Goal: Transaction & Acquisition: Purchase product/service

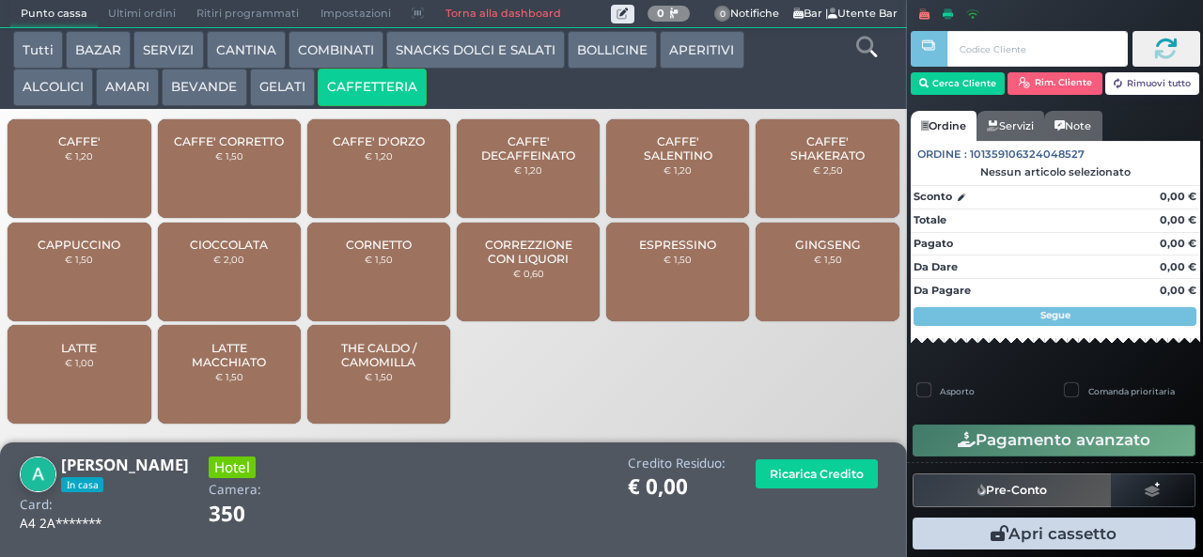
click at [60, 285] on div "CAPPUCCINO € 1,50" at bounding box center [79, 272] width 143 height 99
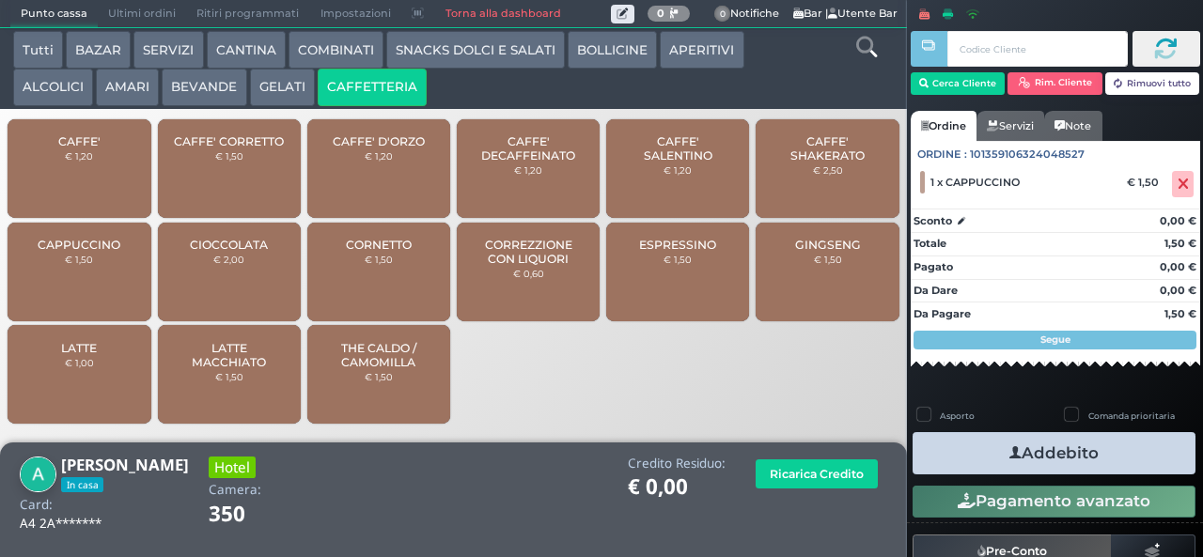
click at [955, 447] on button "Addebito" at bounding box center [1054, 453] width 283 height 42
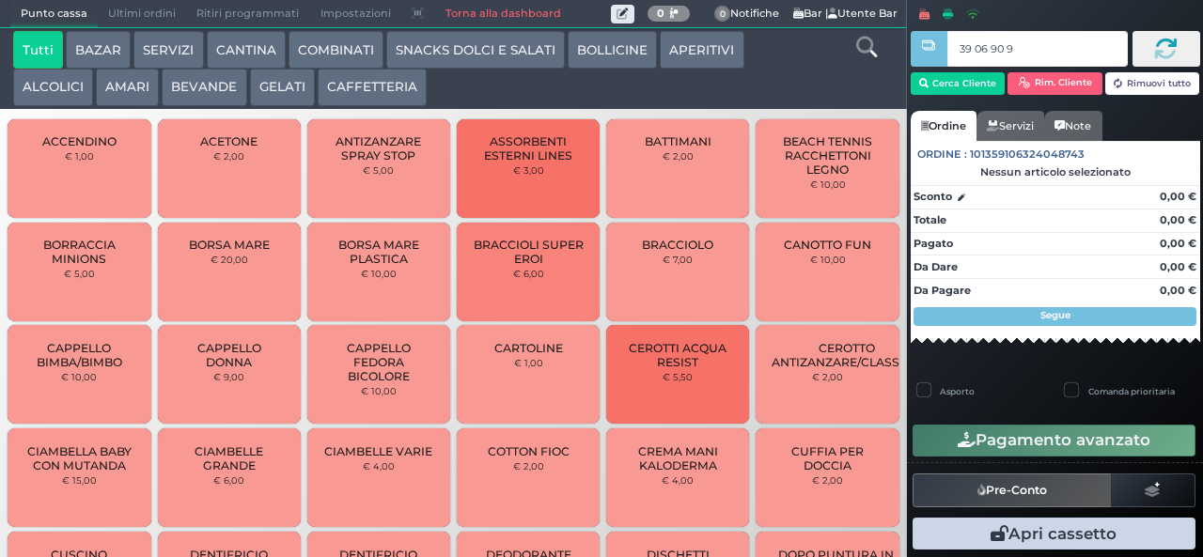
type input "39 06 90 95"
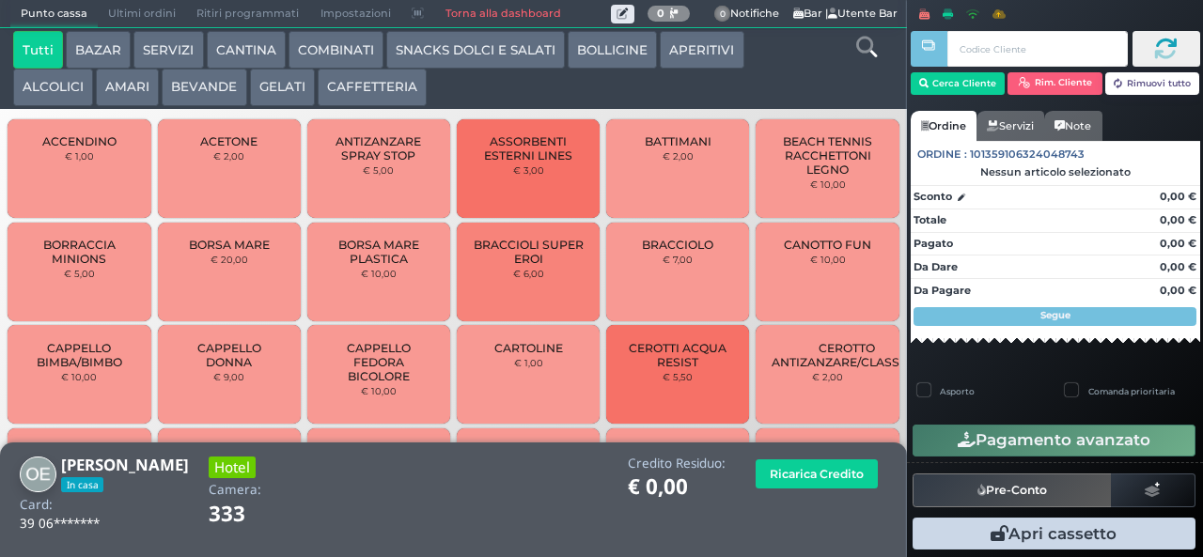
click at [358, 89] on button "CAFFETTERIA" at bounding box center [372, 88] width 109 height 38
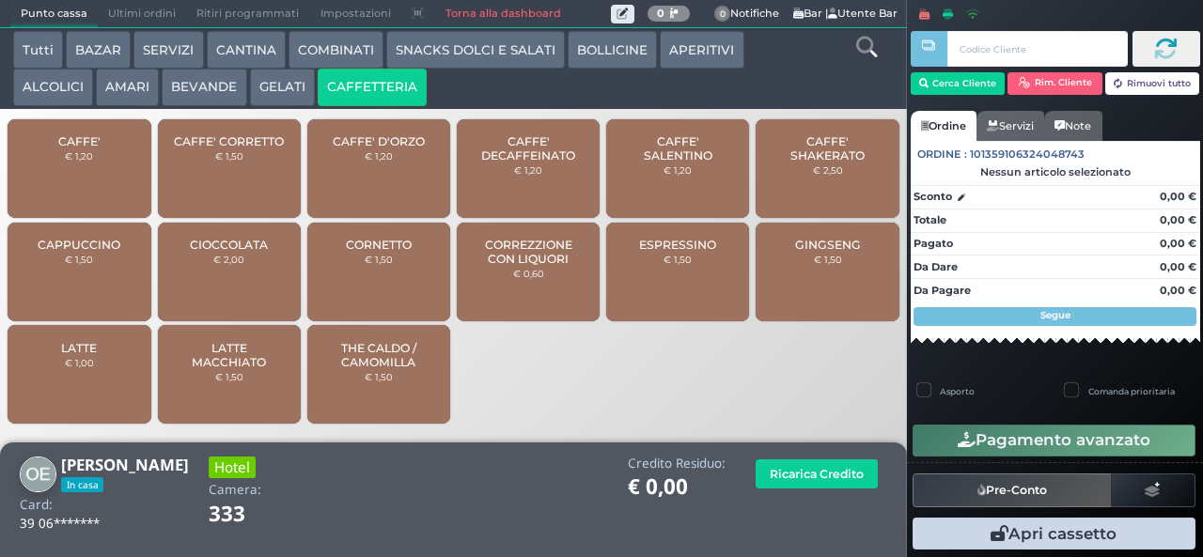
click at [51, 177] on div "CAFFE' € 1,20" at bounding box center [79, 168] width 143 height 99
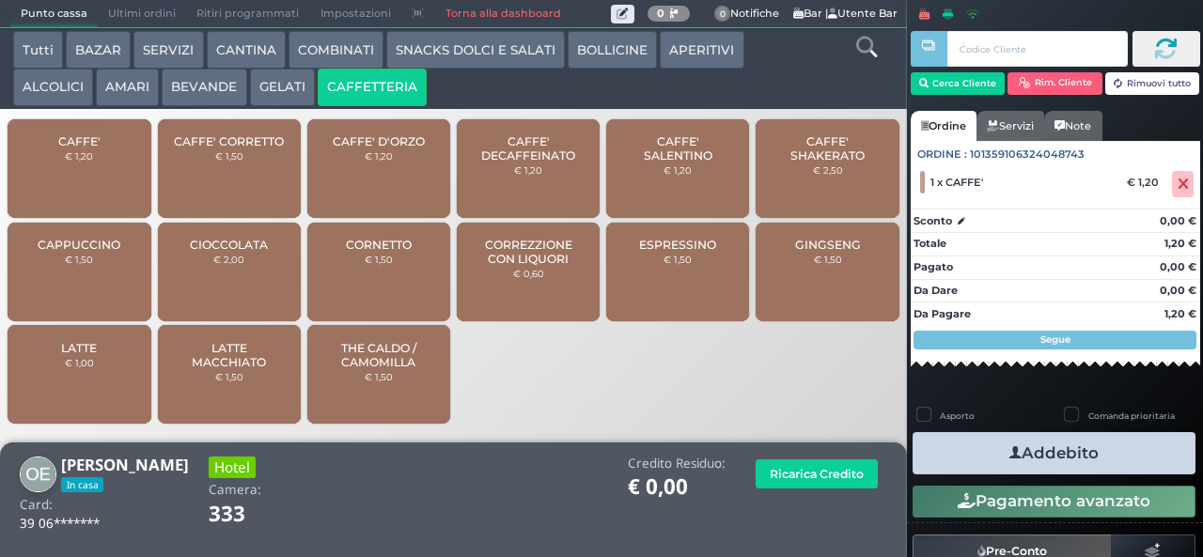
click at [961, 442] on button "Addebito" at bounding box center [1054, 453] width 283 height 42
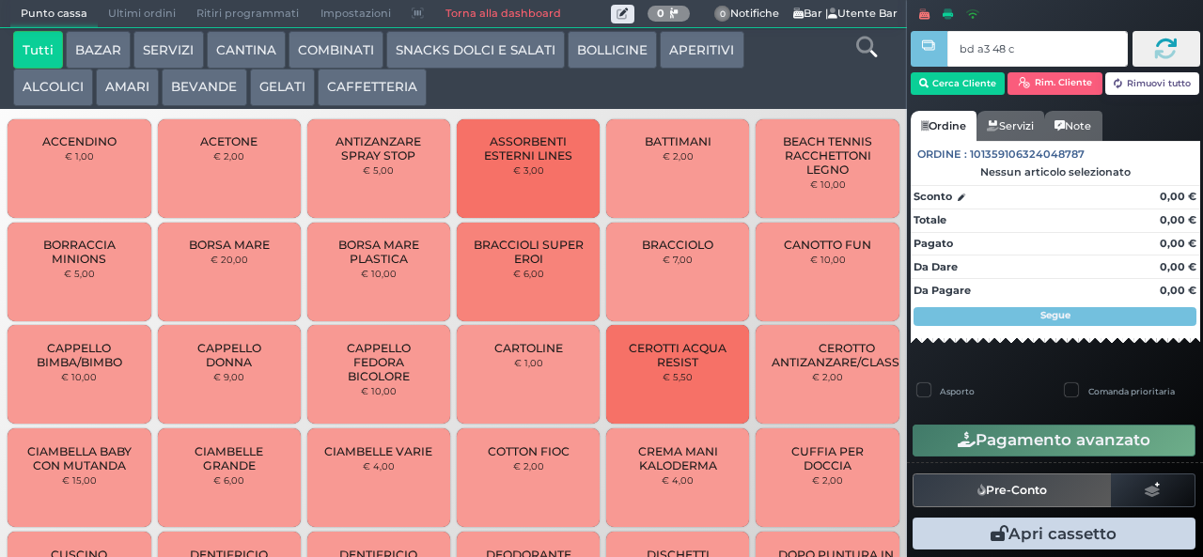
type input "bd a3 48 c3"
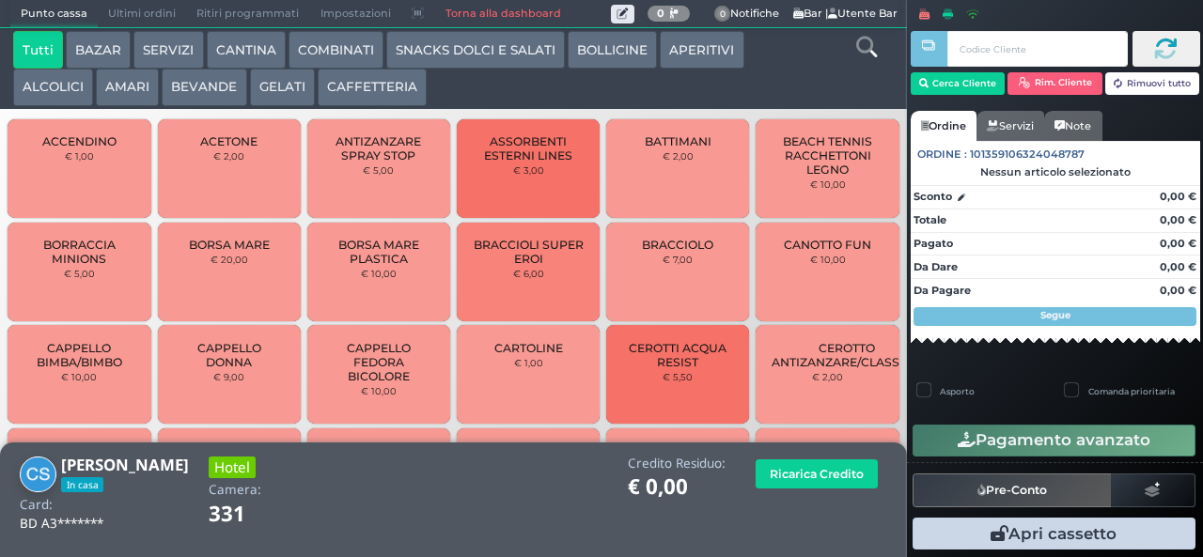
click at [342, 88] on button "CAFFETTERIA" at bounding box center [372, 88] width 109 height 38
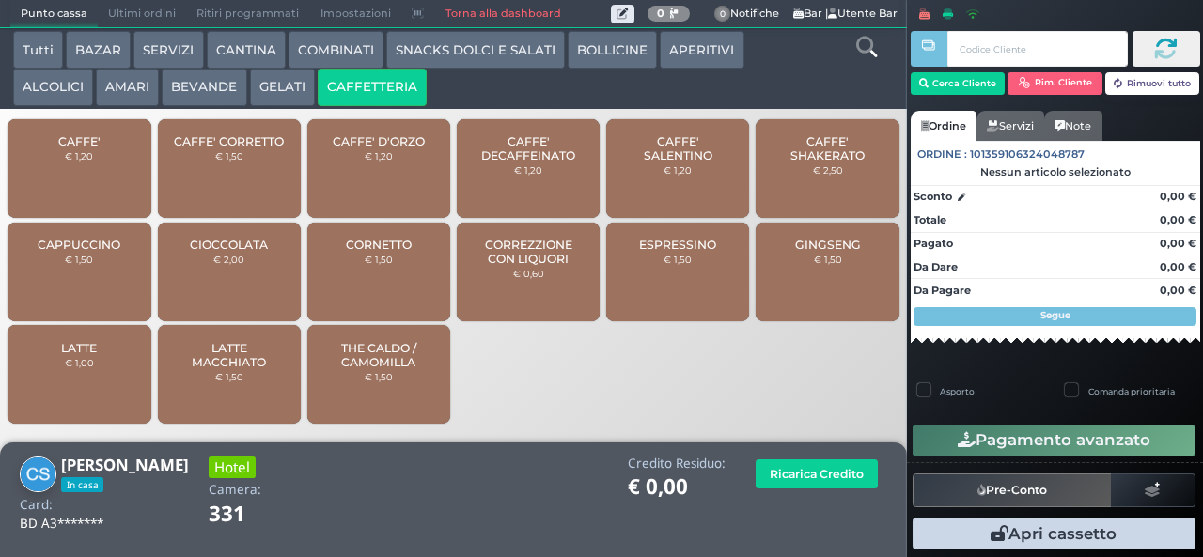
click at [64, 180] on div "CAFFE' € 1,20" at bounding box center [79, 168] width 143 height 99
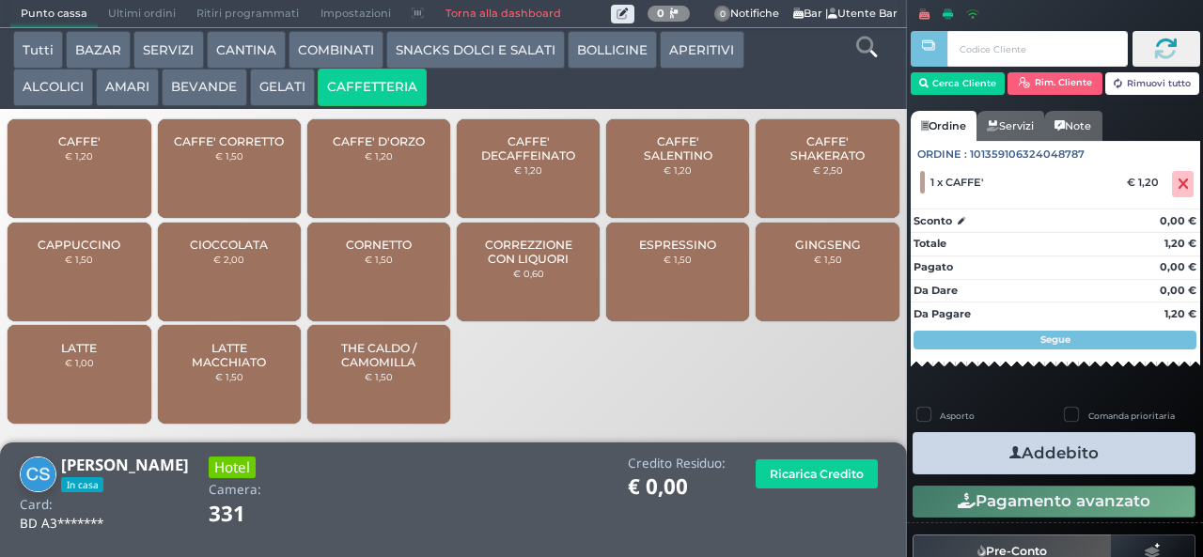
click at [977, 442] on button "Addebito" at bounding box center [1054, 453] width 283 height 42
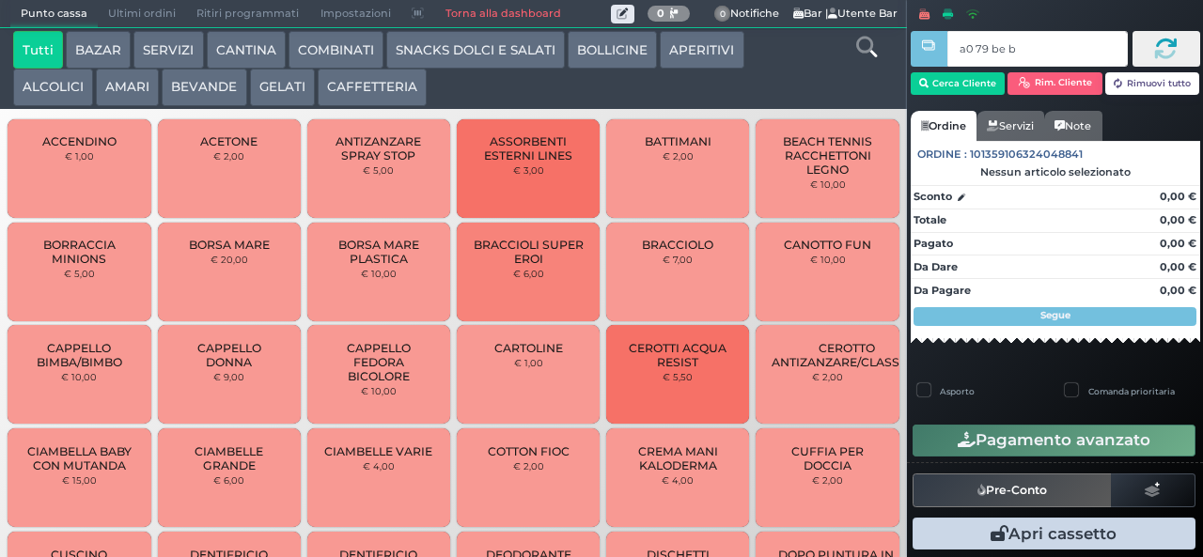
type input "a0 79 be b9"
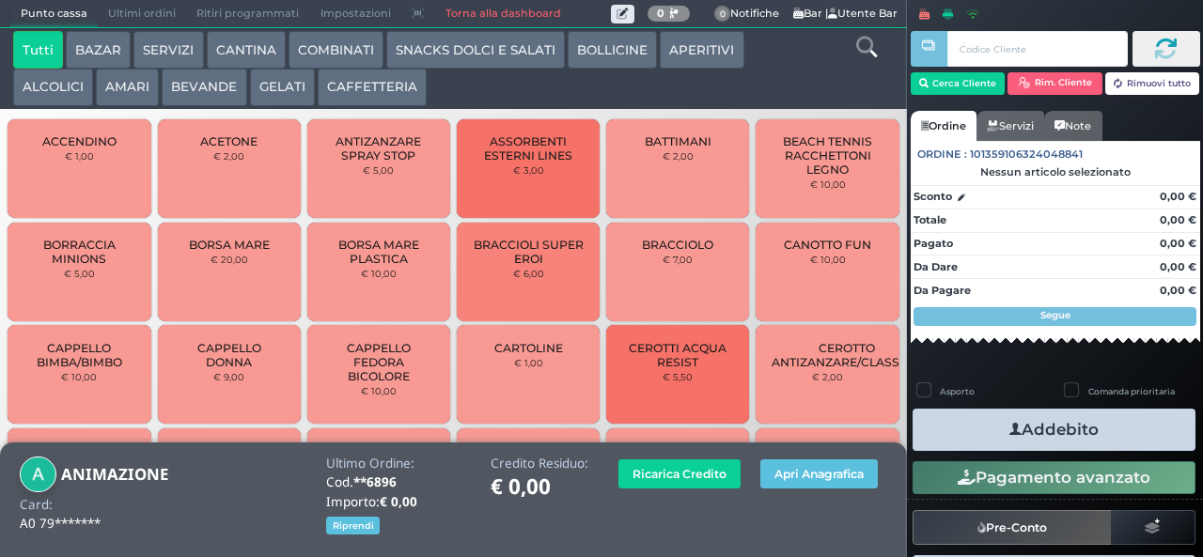
click at [188, 88] on button "BEVANDE" at bounding box center [204, 88] width 85 height 38
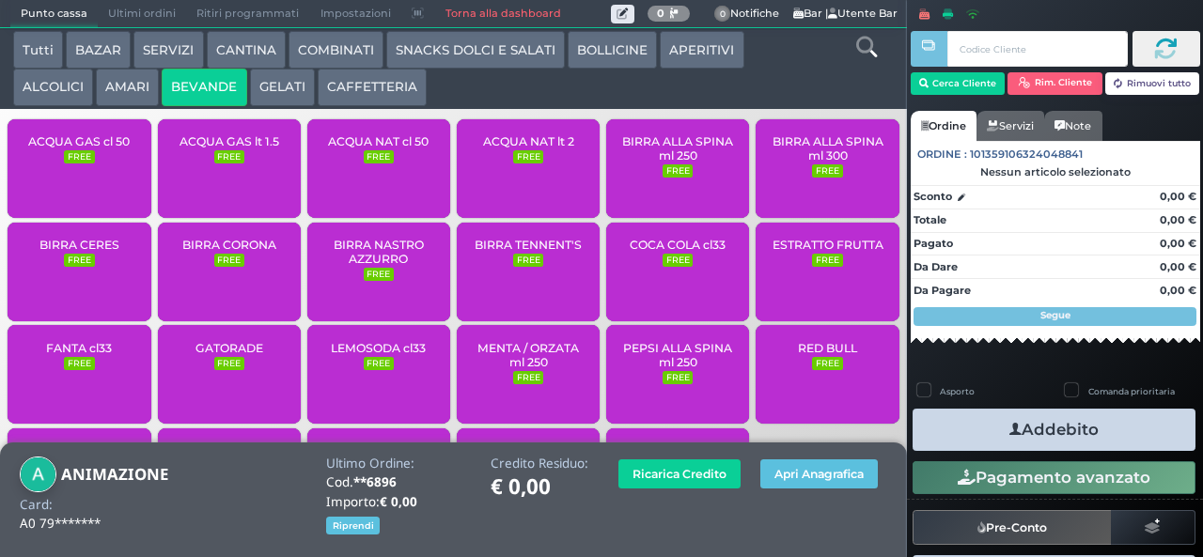
click at [352, 148] on span "ACQUA NAT cl 50" at bounding box center [378, 141] width 101 height 14
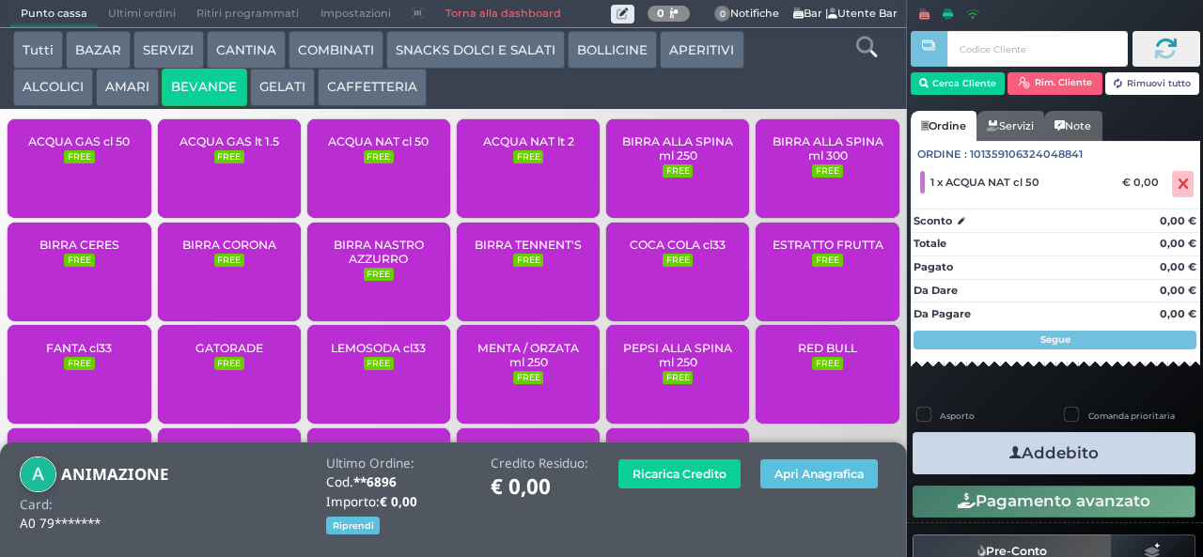
click at [953, 455] on button "Addebito" at bounding box center [1054, 453] width 283 height 42
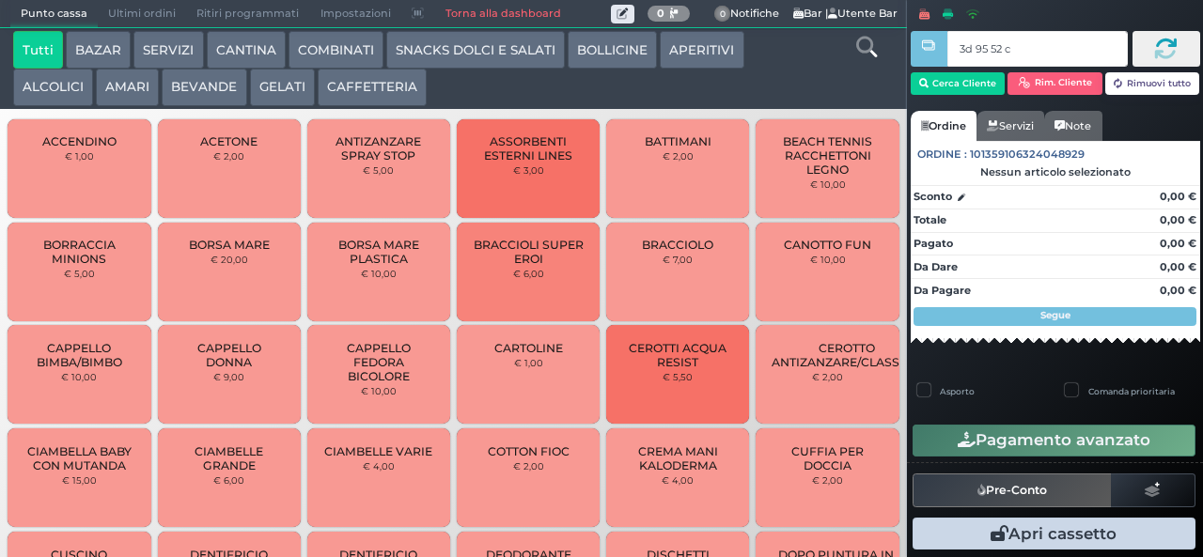
type input "3d 95 52 c3"
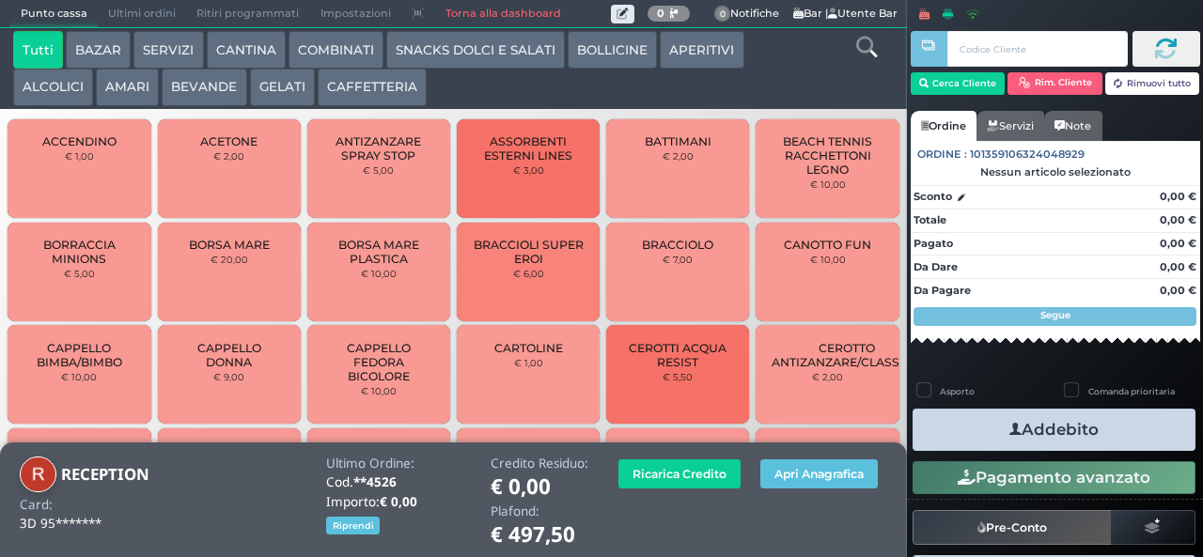
click at [187, 88] on button "BEVANDE" at bounding box center [204, 88] width 85 height 38
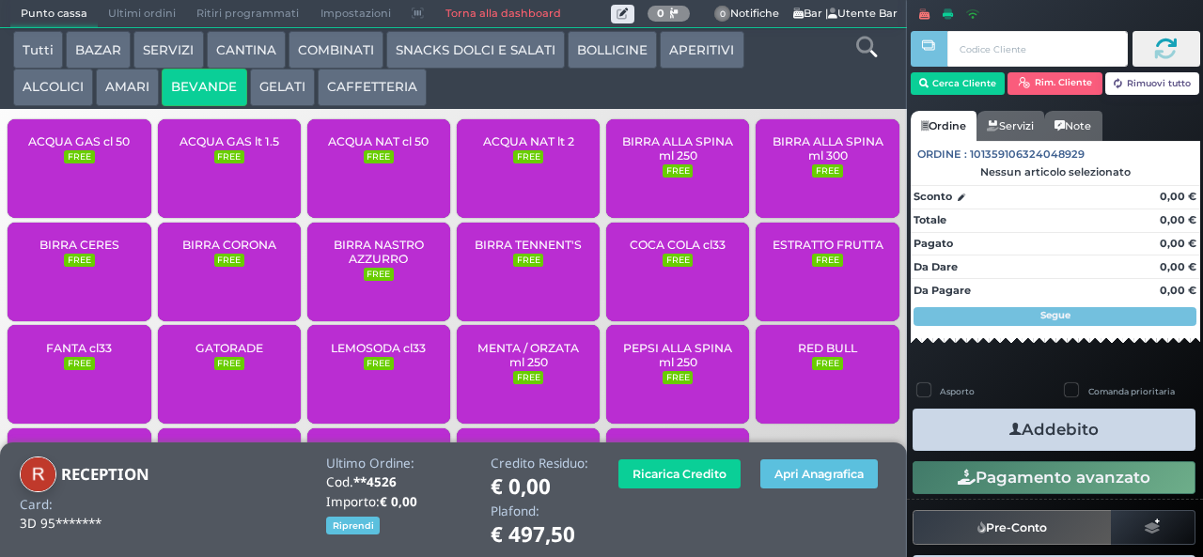
click at [353, 181] on div "ACQUA NAT cl 50 FREE" at bounding box center [378, 168] width 143 height 99
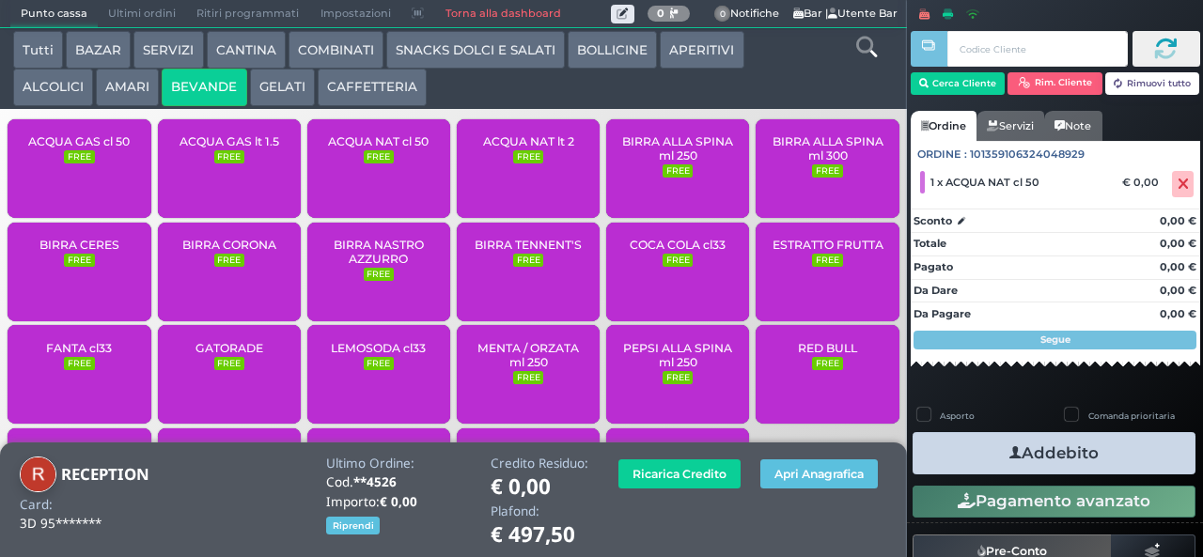
click at [352, 177] on div "ACQUA NAT cl 50 FREE" at bounding box center [378, 168] width 143 height 99
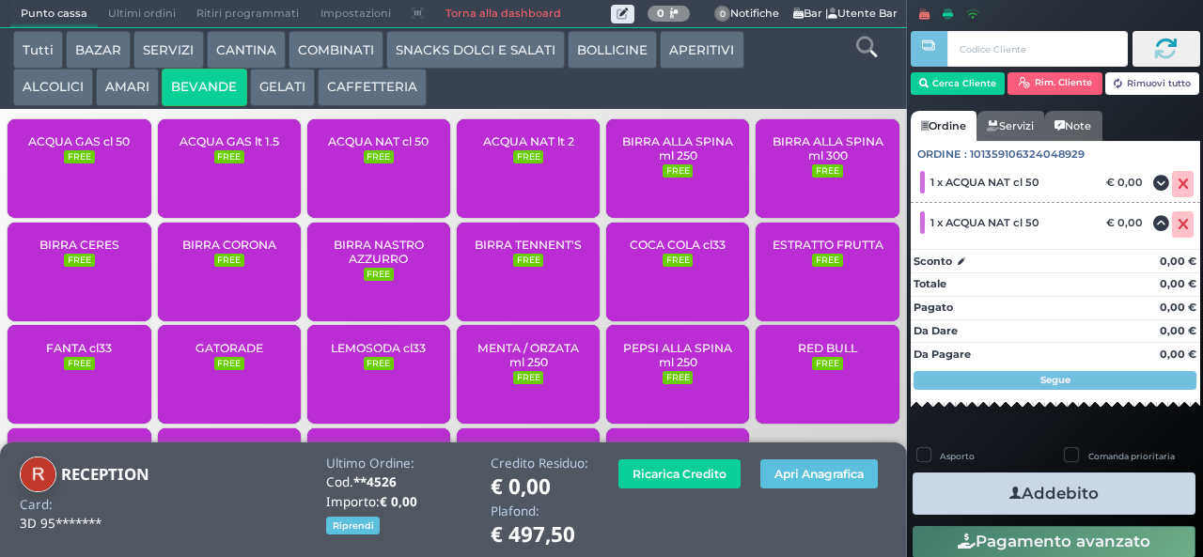
click at [961, 483] on button "Addebito" at bounding box center [1054, 494] width 283 height 42
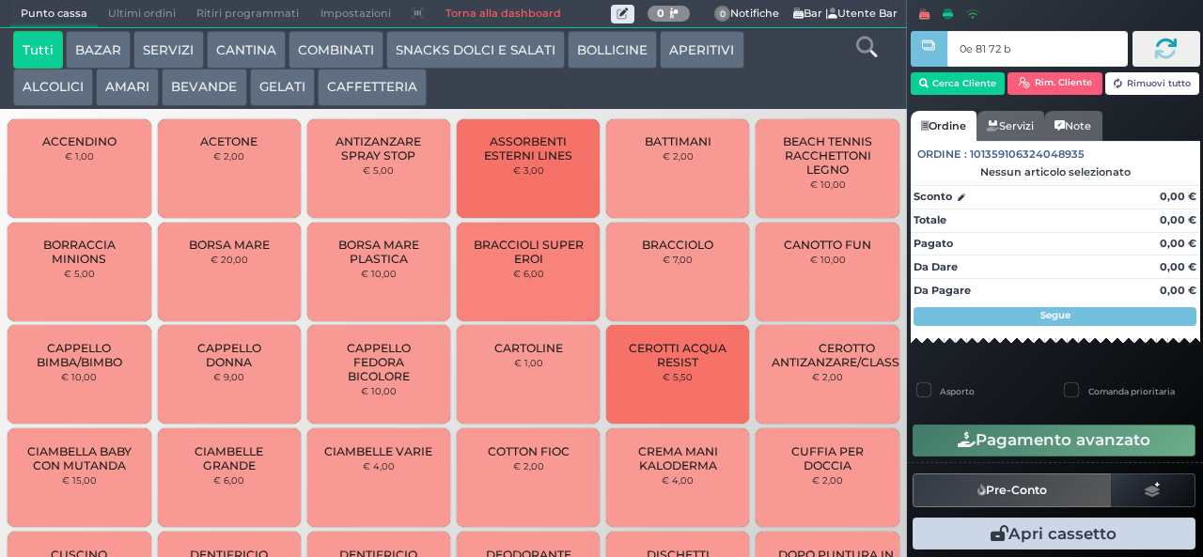
type input "0e 81 72 b9"
type input "19 27 be b9"
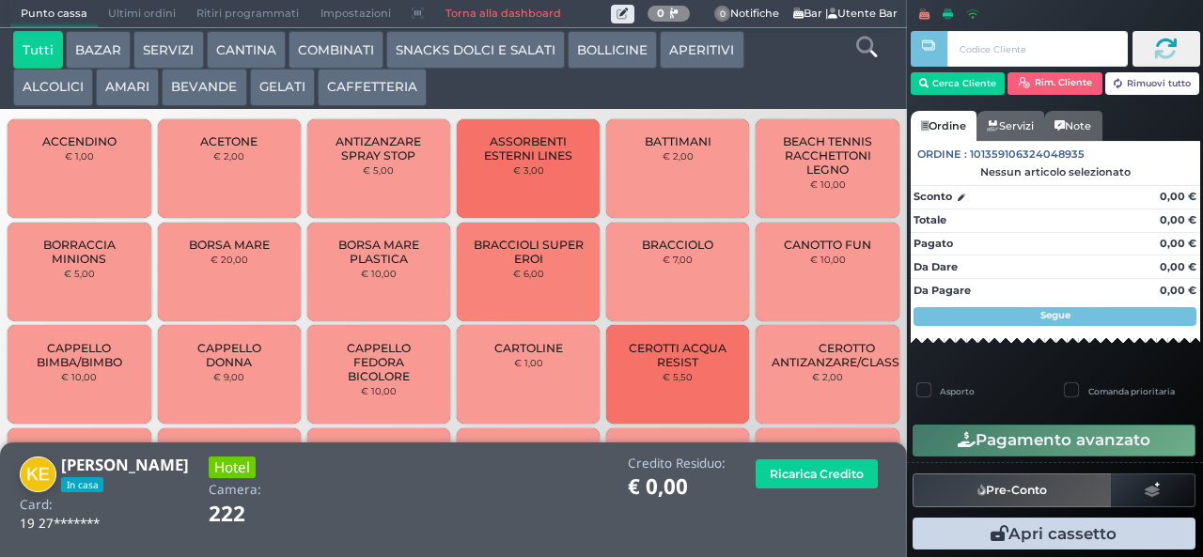
click at [354, 88] on button "CAFFETTERIA" at bounding box center [372, 88] width 109 height 38
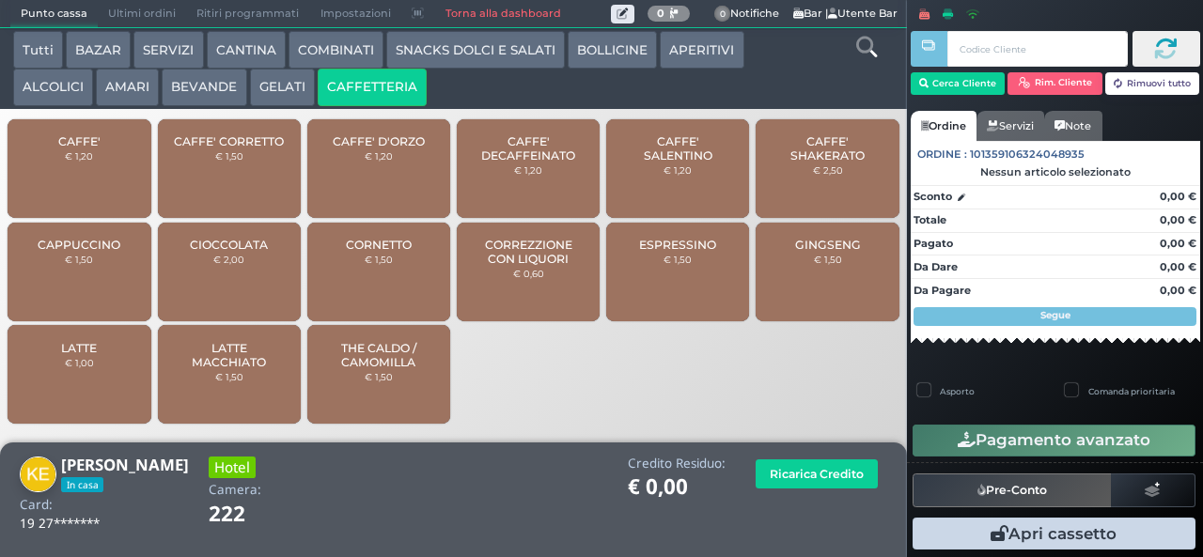
click at [69, 148] on span "CAFFE'" at bounding box center [79, 141] width 42 height 14
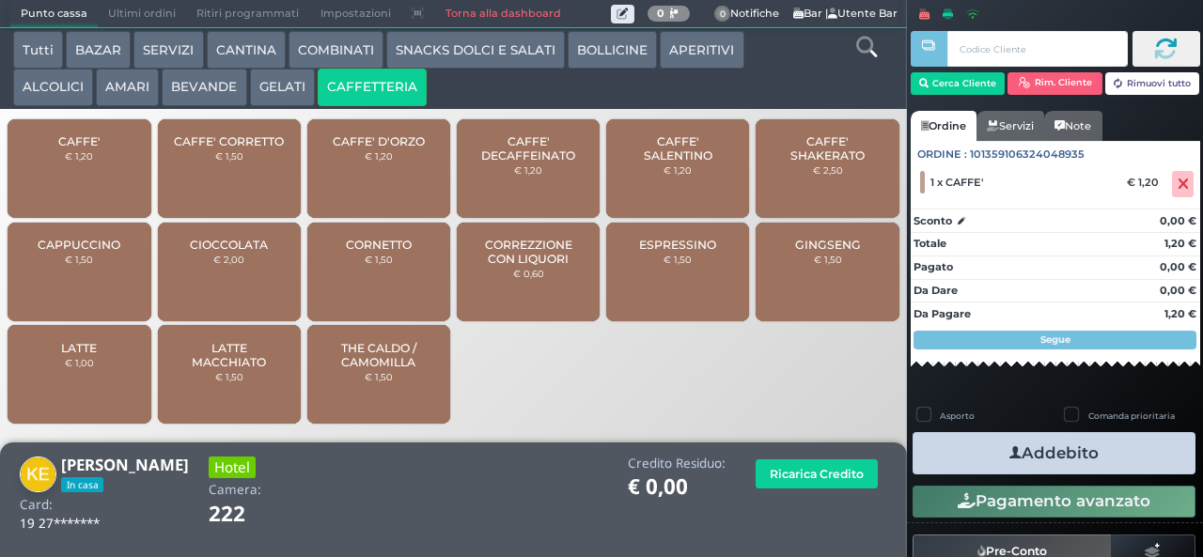
click at [70, 185] on div "CAFFE' € 1,20" at bounding box center [79, 168] width 143 height 99
click at [967, 459] on button "Addebito" at bounding box center [1054, 453] width 283 height 42
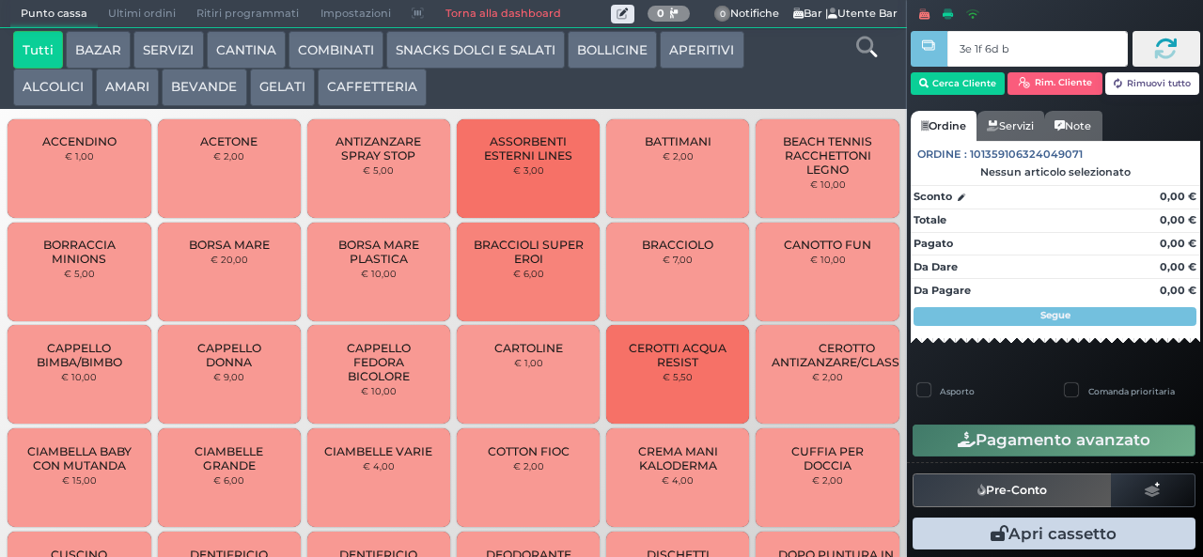
type input "3e 1f 6d b9"
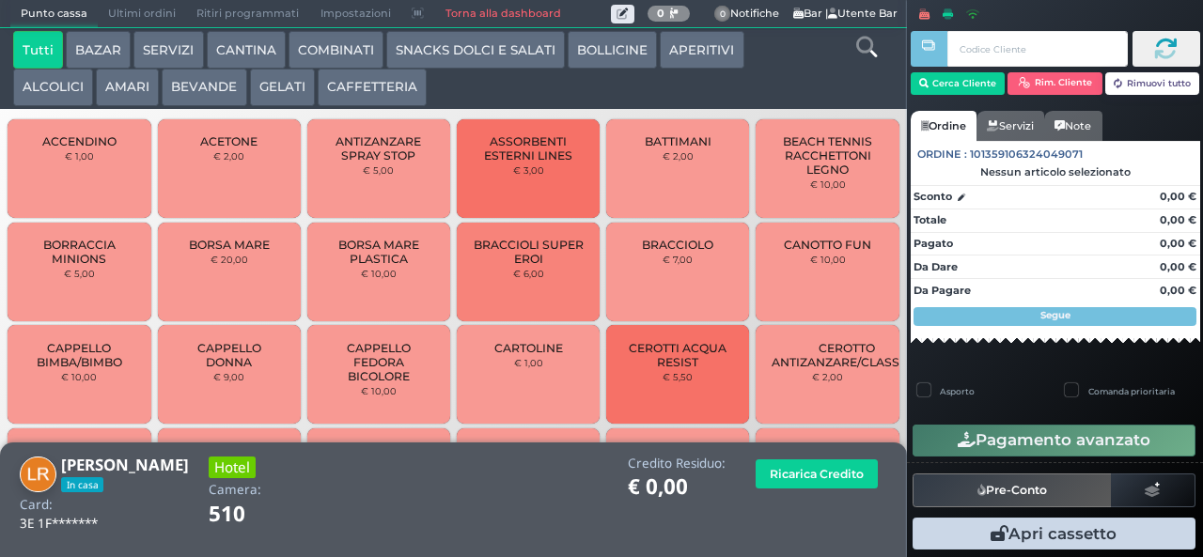
click at [345, 88] on button "CAFFETTERIA" at bounding box center [372, 88] width 109 height 38
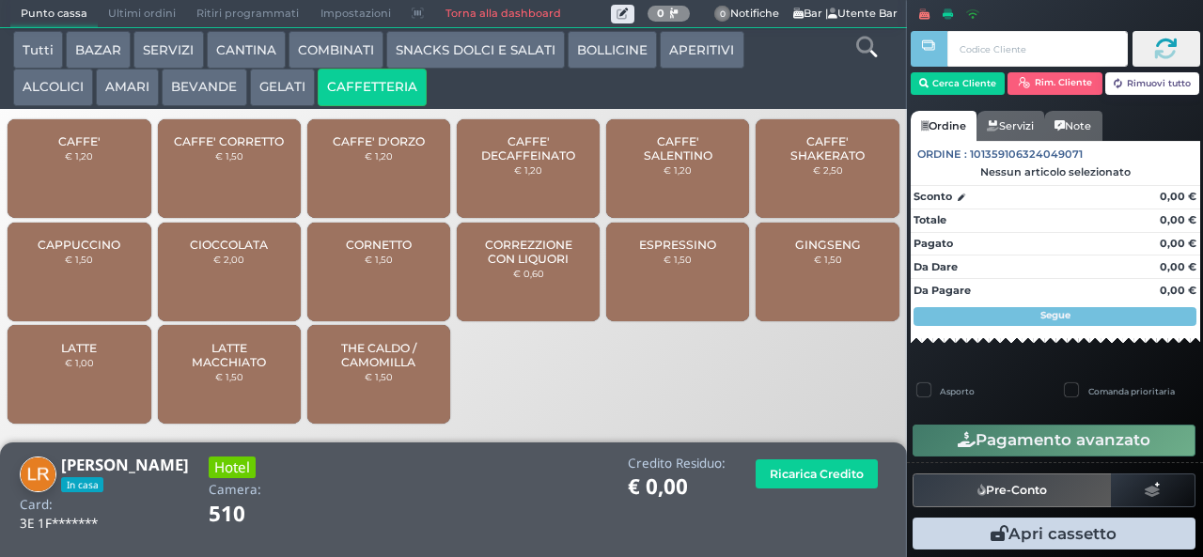
click at [66, 162] on small "€ 1,20" at bounding box center [79, 155] width 28 height 11
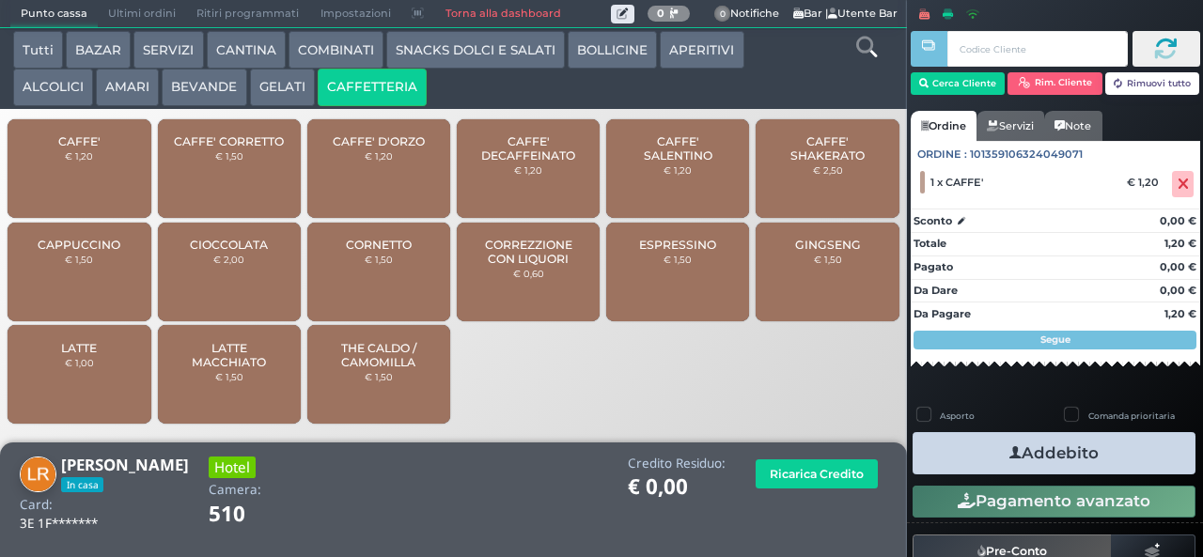
click at [71, 162] on small "€ 1,20" at bounding box center [79, 155] width 28 height 11
click at [959, 452] on button "Addebito" at bounding box center [1054, 453] width 283 height 42
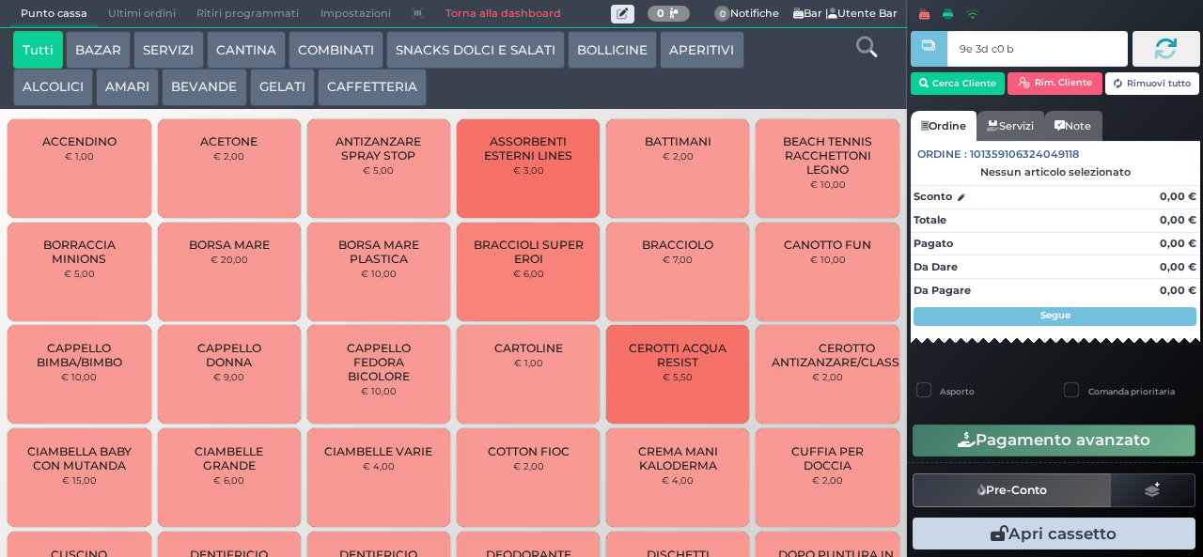
type input "9e 3d c0 b9"
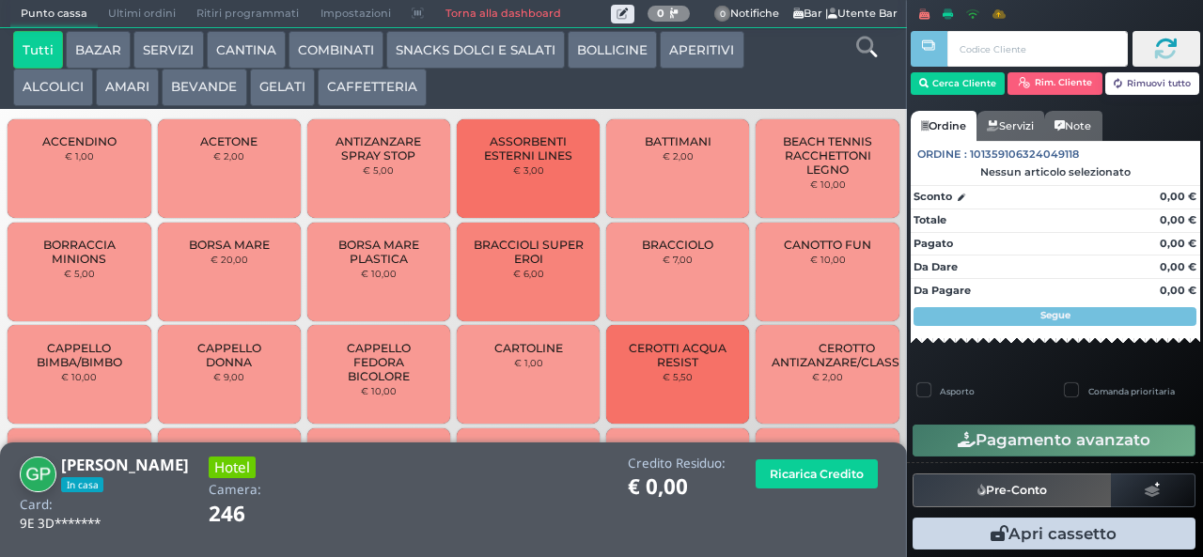
click at [348, 86] on button "CAFFETTERIA" at bounding box center [372, 88] width 109 height 38
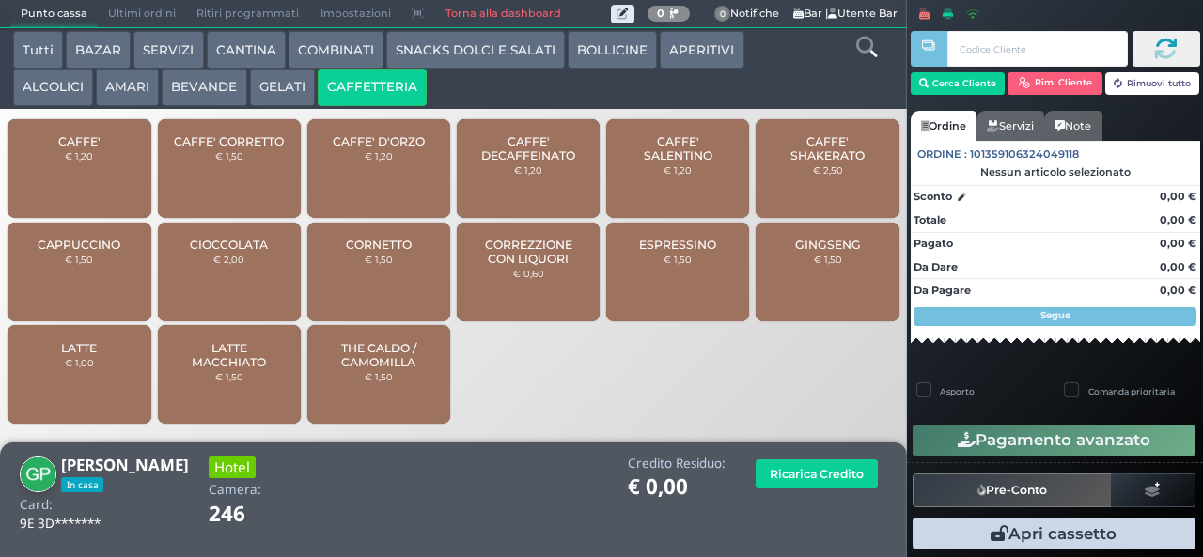
click at [63, 177] on div "CAFFE' € 1,20" at bounding box center [79, 168] width 143 height 99
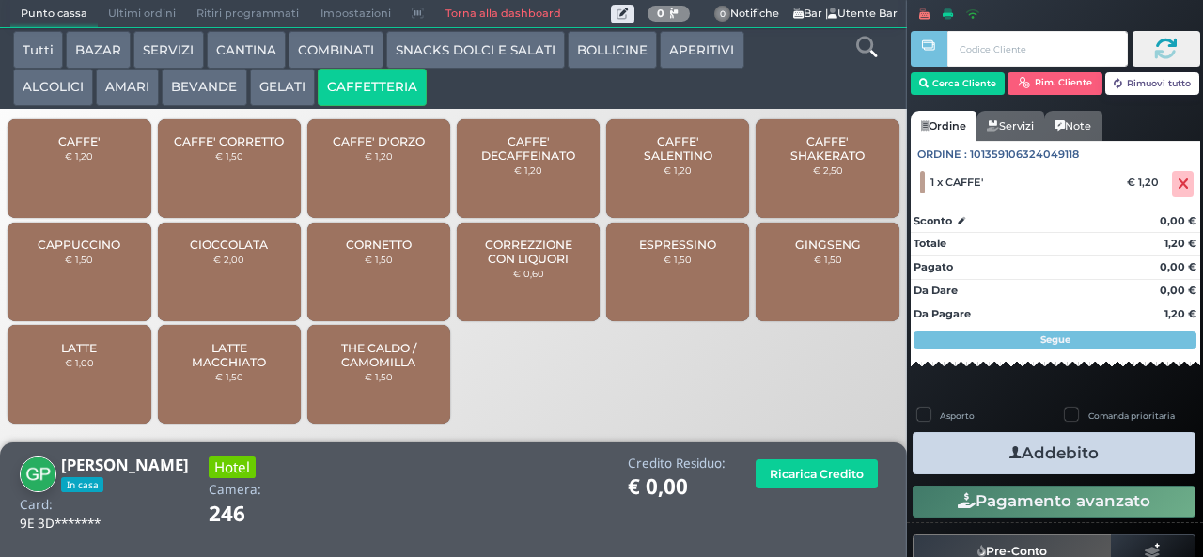
click at [67, 186] on div "CAFFE' € 1,20" at bounding box center [79, 168] width 143 height 99
click at [960, 459] on button "Addebito" at bounding box center [1054, 453] width 283 height 42
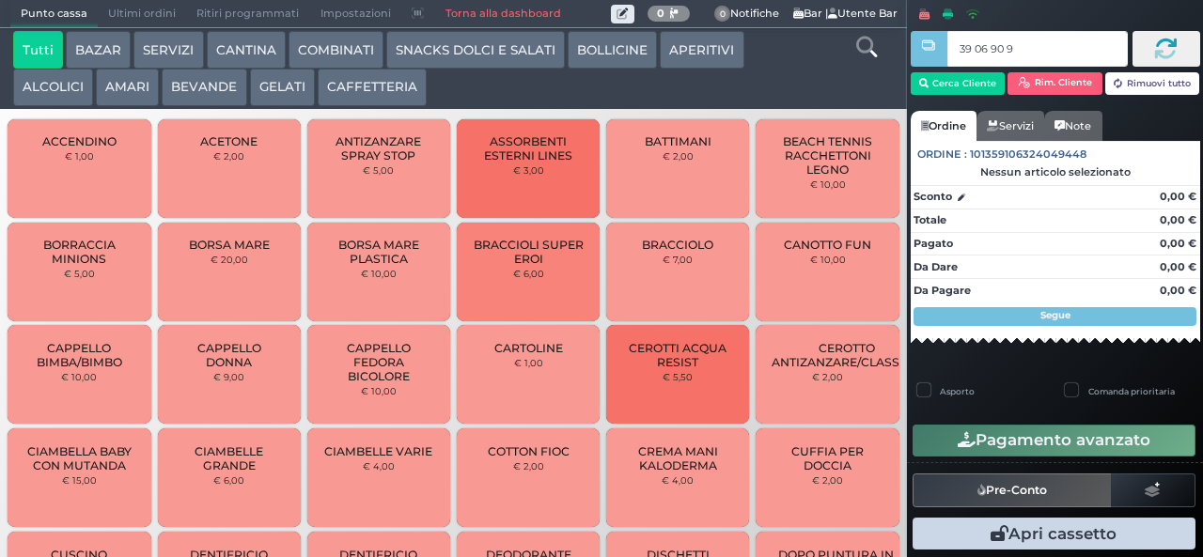
type input "39 06 90 95"
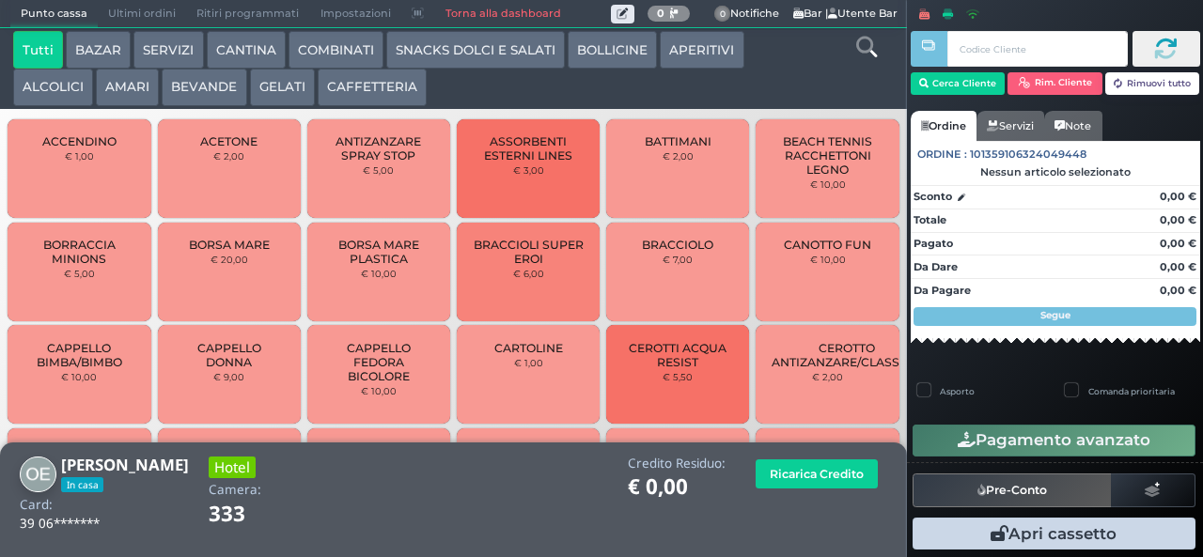
click at [341, 88] on button "CAFFETTERIA" at bounding box center [372, 88] width 109 height 38
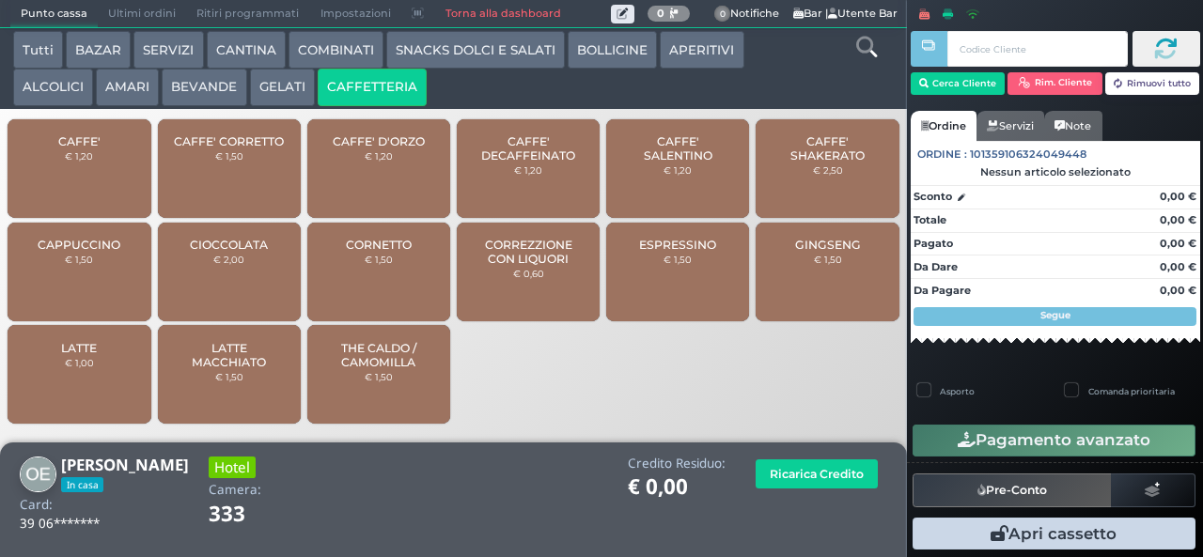
click at [41, 176] on div "CAFFE' € 1,20" at bounding box center [79, 168] width 143 height 99
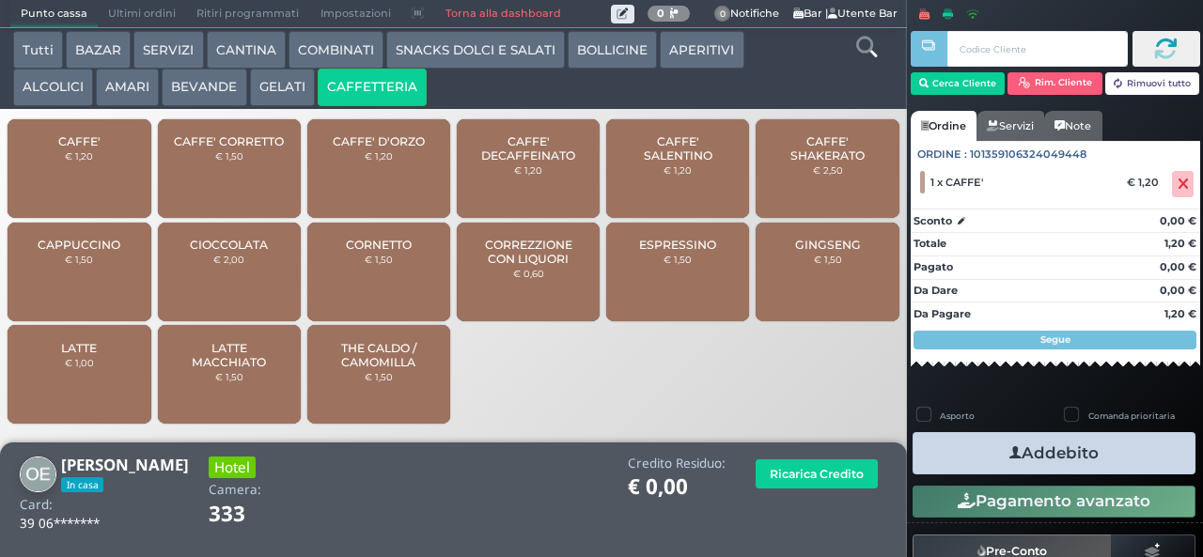
click at [959, 457] on button "Addebito" at bounding box center [1054, 453] width 283 height 42
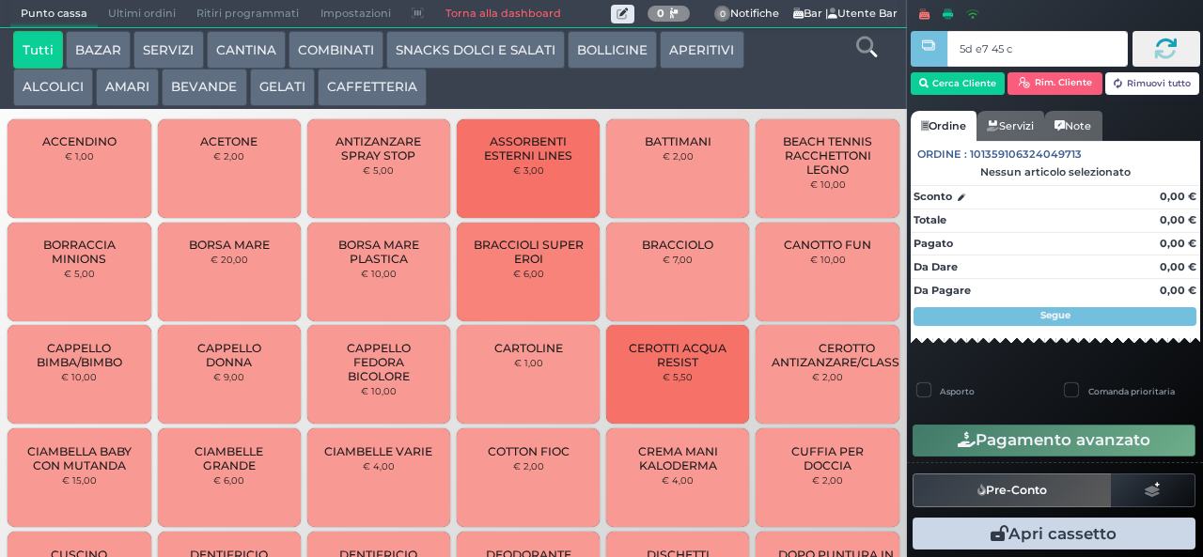
type input "5d e7 45 c3"
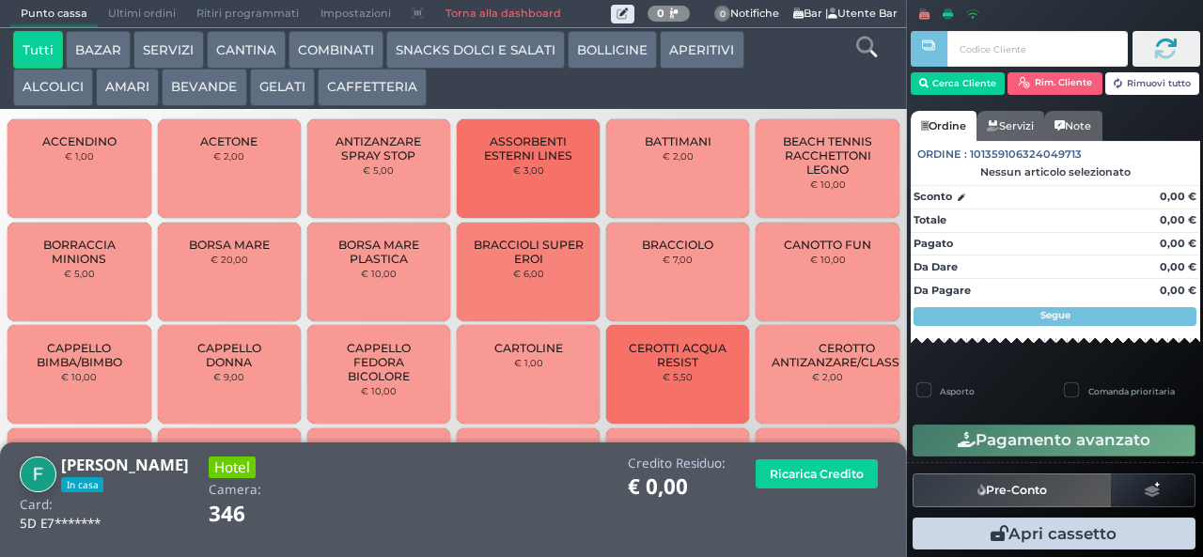
click at [342, 93] on button "CAFFETTERIA" at bounding box center [372, 88] width 109 height 38
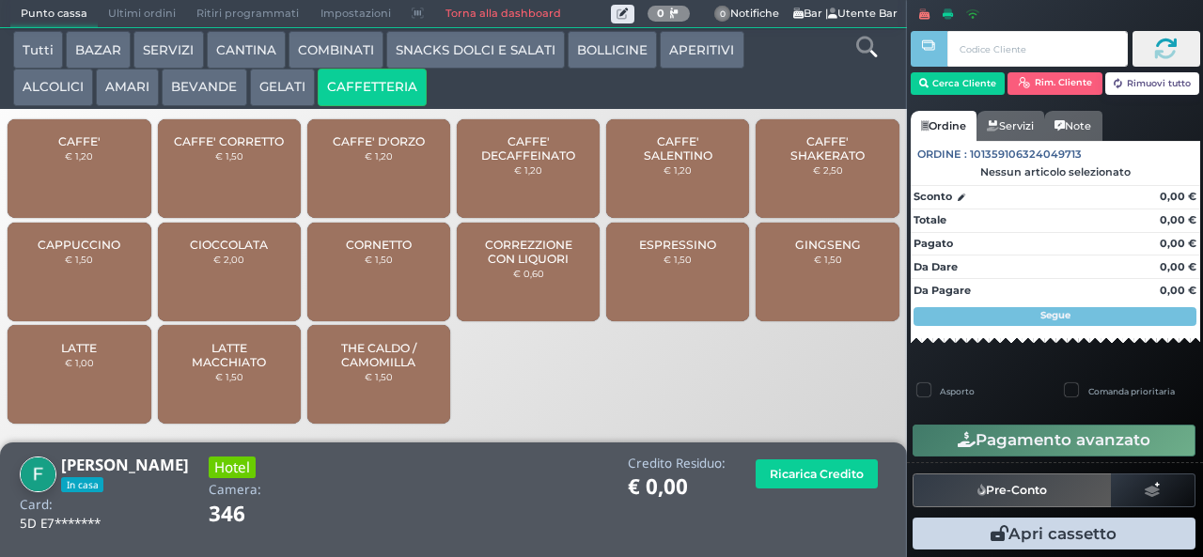
click at [55, 252] on span "CAPPUCCINO" at bounding box center [79, 245] width 83 height 14
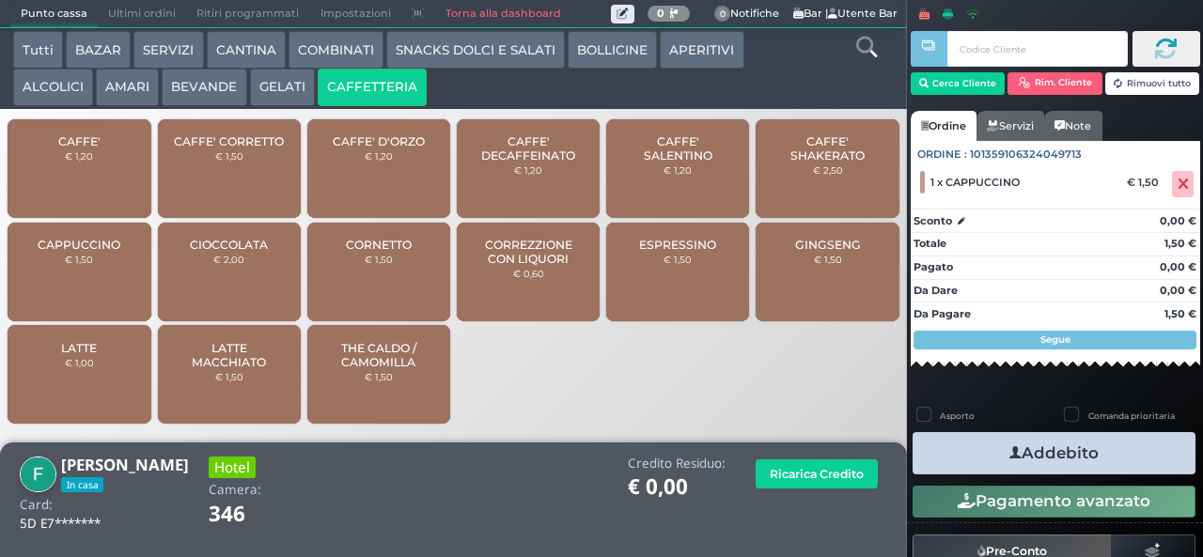
click at [955, 457] on button "Addebito" at bounding box center [1054, 453] width 283 height 42
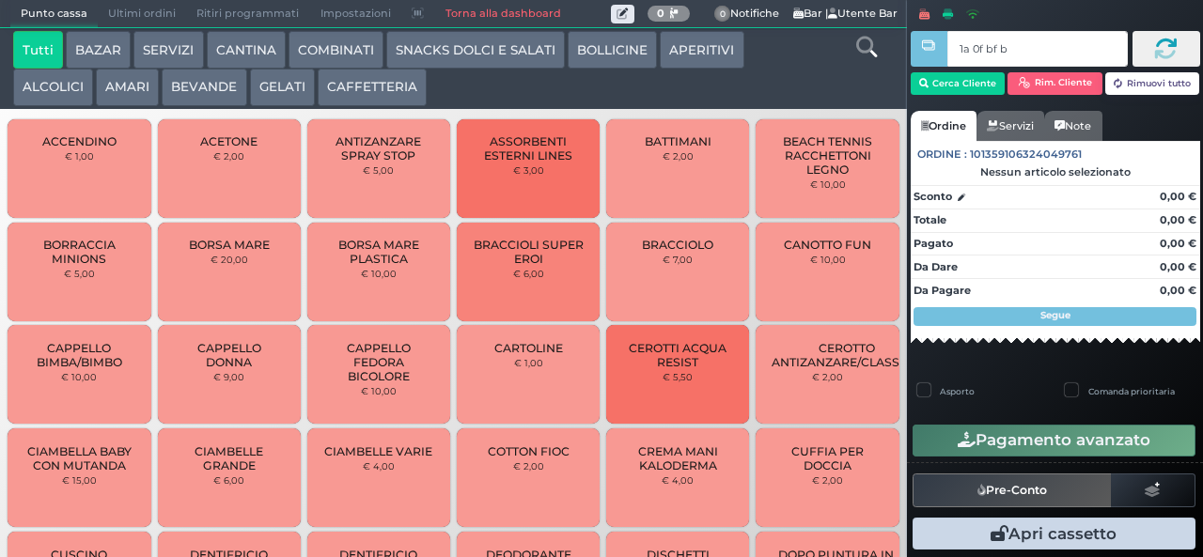
type input "1a 0f bf b9"
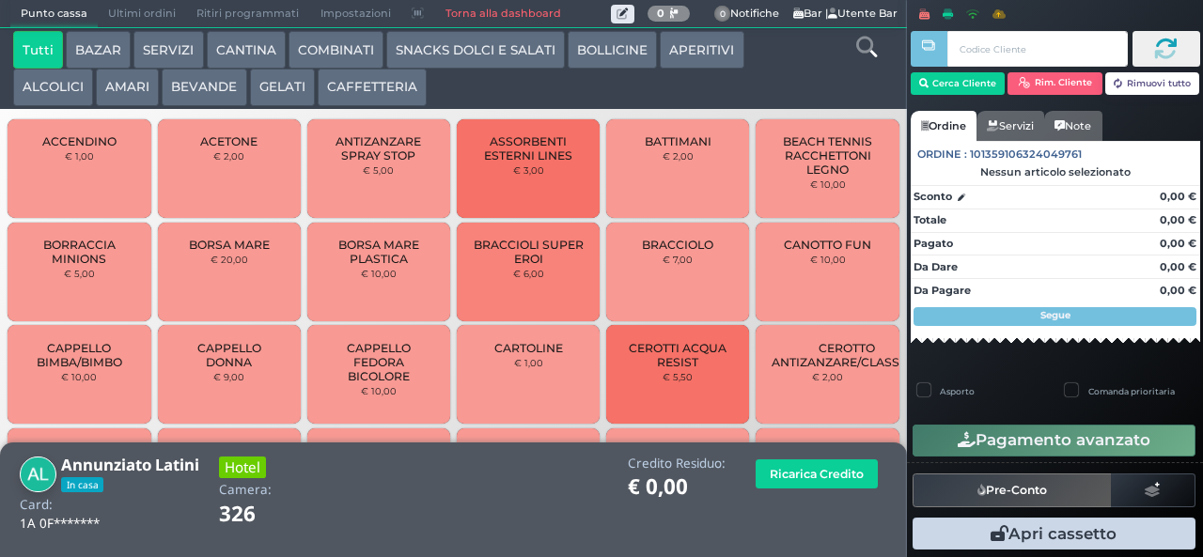
click at [338, 91] on button "CAFFETTERIA" at bounding box center [372, 88] width 109 height 38
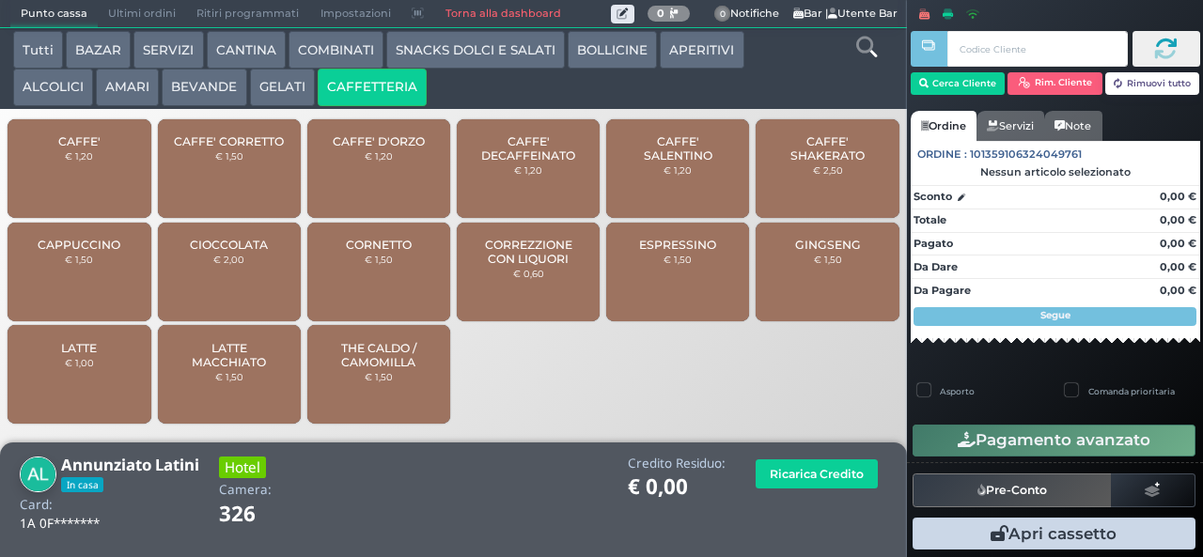
click at [73, 148] on span "CAFFE'" at bounding box center [79, 141] width 42 height 14
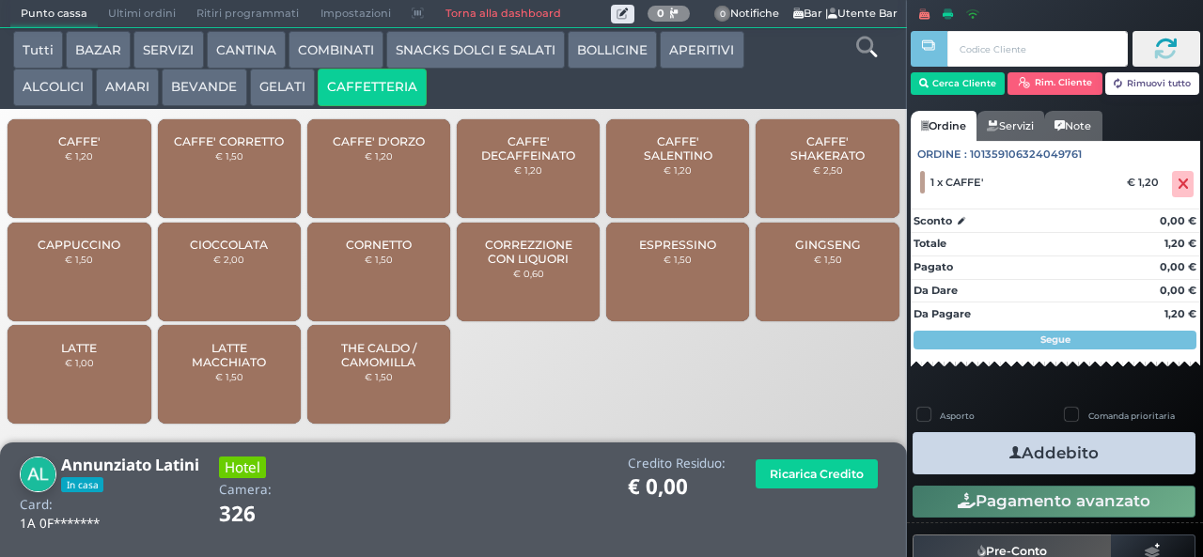
click at [74, 148] on span "CAFFE'" at bounding box center [79, 141] width 42 height 14
click at [189, 101] on button "BEVANDE" at bounding box center [204, 88] width 85 height 38
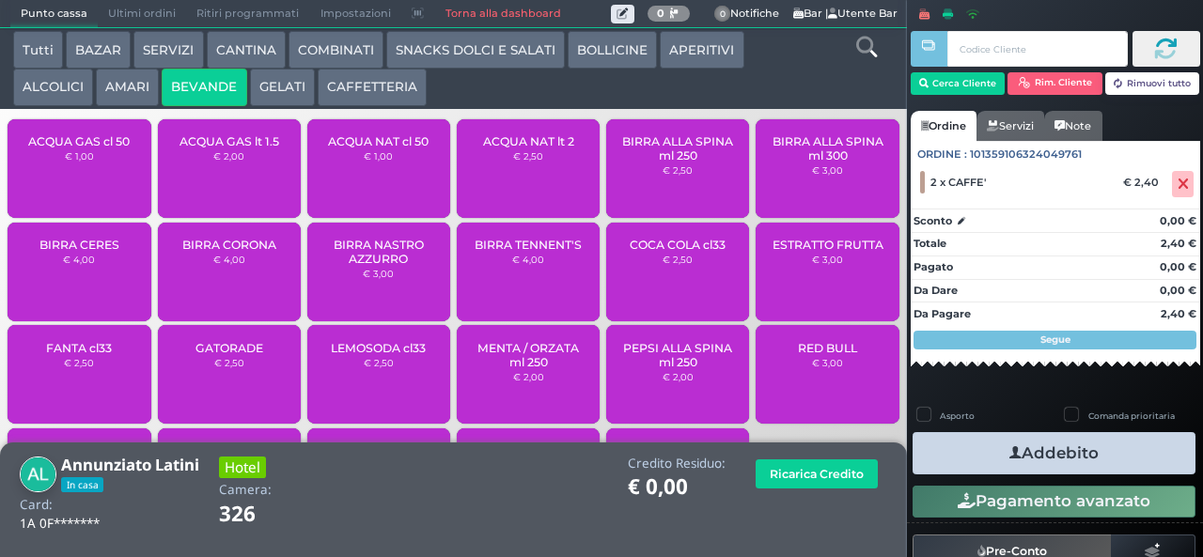
click at [70, 162] on small "€ 1,00" at bounding box center [79, 155] width 29 height 11
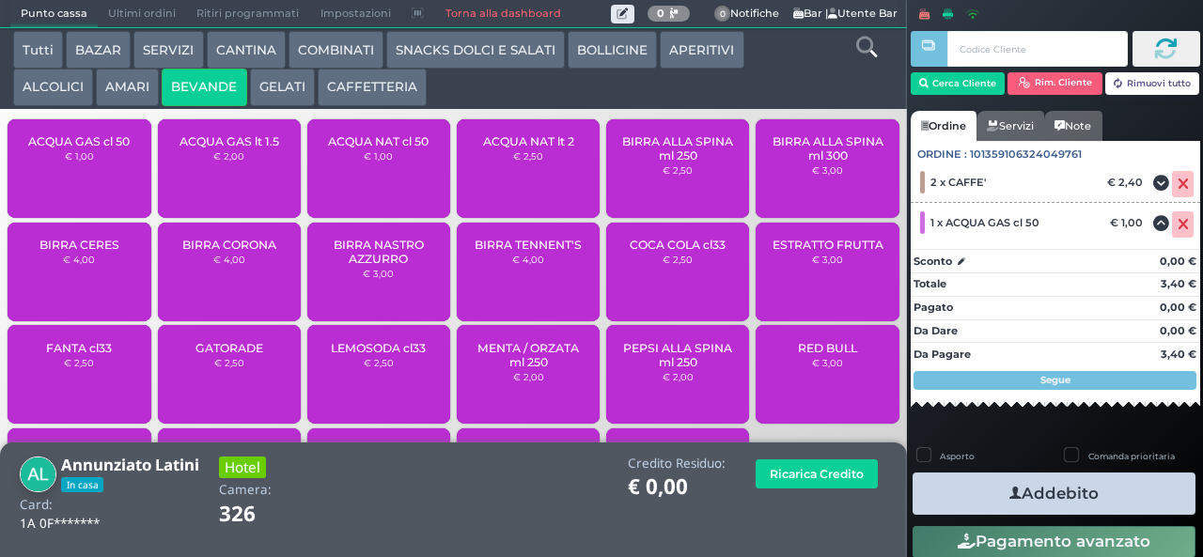
click at [976, 498] on button "Addebito" at bounding box center [1054, 494] width 283 height 42
